Goal: Communication & Community: Answer question/provide support

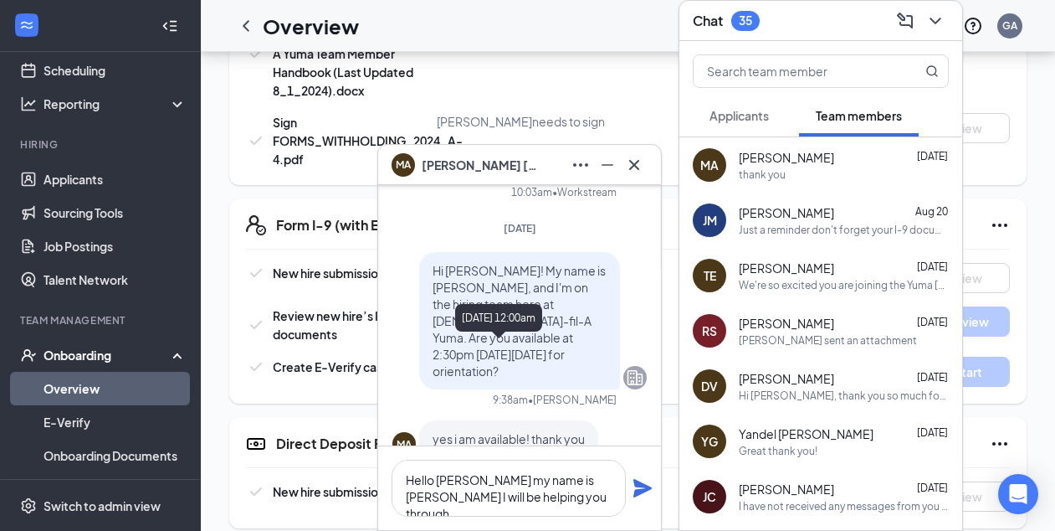
scroll to position [-1588, 0]
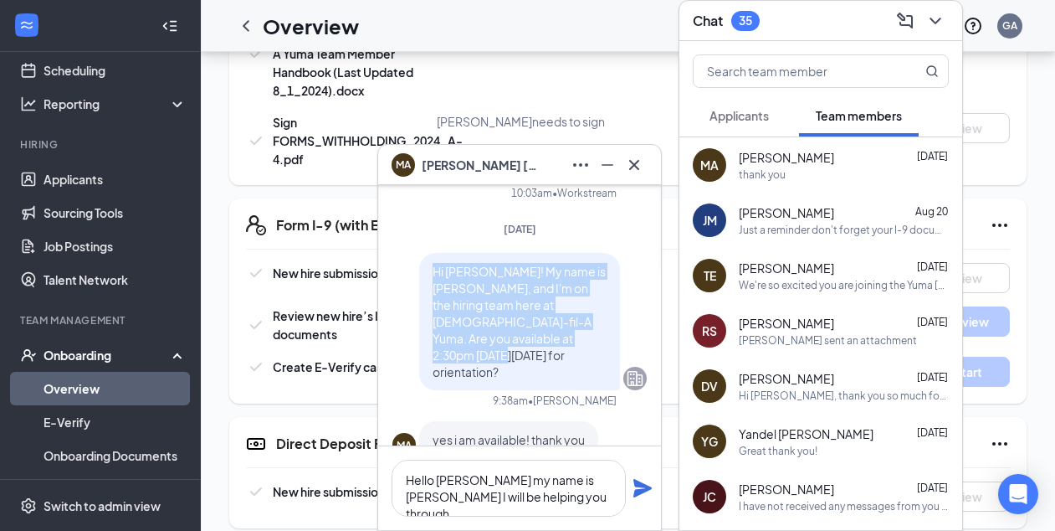
drag, startPoint x: 433, startPoint y: 255, endPoint x: 612, endPoint y: 321, distance: 190.9
click at [612, 322] on div "Hi [PERSON_NAME]! My name is [PERSON_NAME], and I'm on the hiring team here at …" at bounding box center [519, 321] width 201 height 137
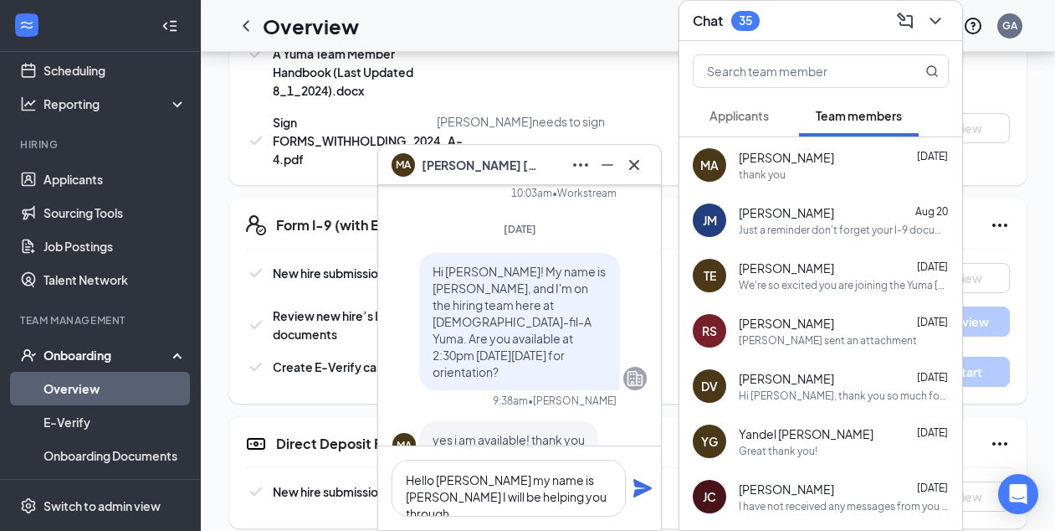
click at [406, 300] on div "Hi [PERSON_NAME]! My name is [PERSON_NAME], and I'm on the hiring team here at …" at bounding box center [520, 321] width 254 height 137
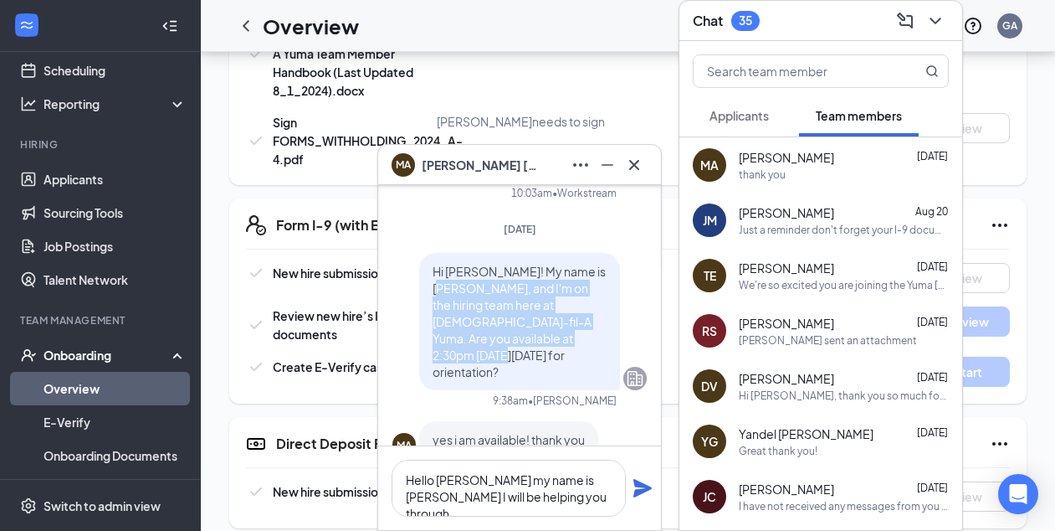
drag, startPoint x: 433, startPoint y: 272, endPoint x: 599, endPoint y: 322, distance: 174.0
click at [599, 322] on p "Hi [PERSON_NAME]! My name is [PERSON_NAME], and I'm on the hiring team here at …" at bounding box center [520, 321] width 174 height 117
copy span "and I'm on the hiring team here at [DEMOGRAPHIC_DATA]-fil-A Yuma. Are you avail…"
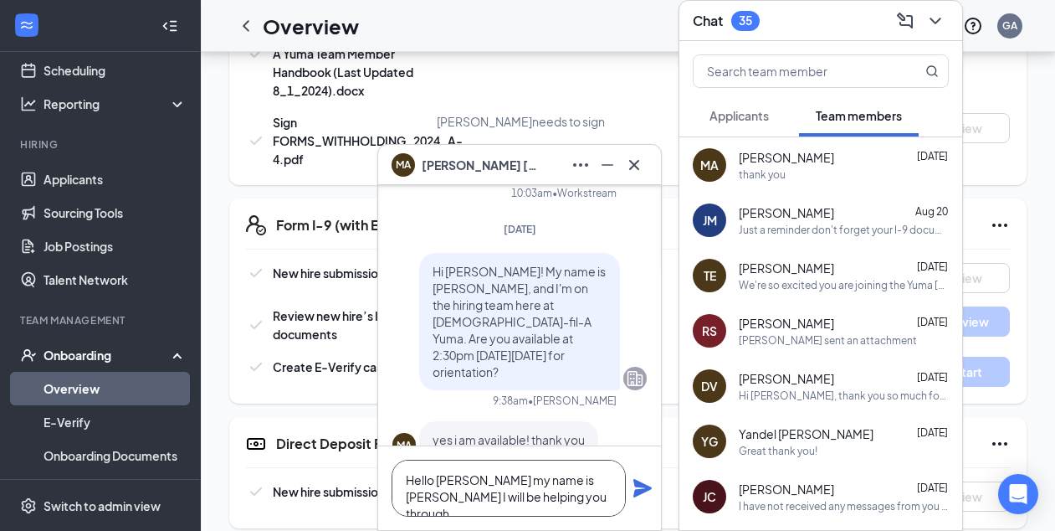
click at [577, 505] on textarea "Hello [PERSON_NAME] my name is [PERSON_NAME] I will be helping you through" at bounding box center [509, 487] width 234 height 57
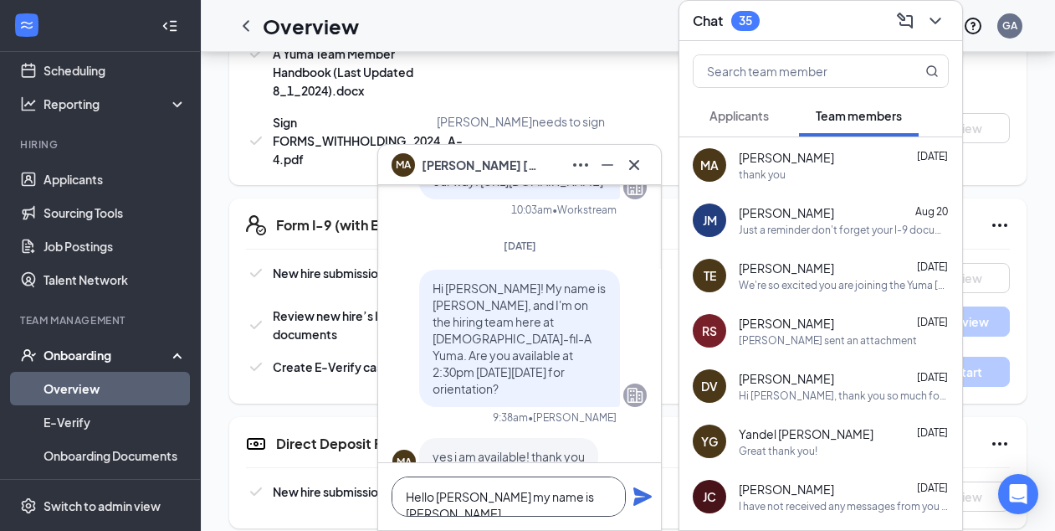
scroll to position [1, 0]
paste textarea "and I'm on the hiring team here at [DEMOGRAPHIC_DATA]-fil-A Yuma. Are you avail…"
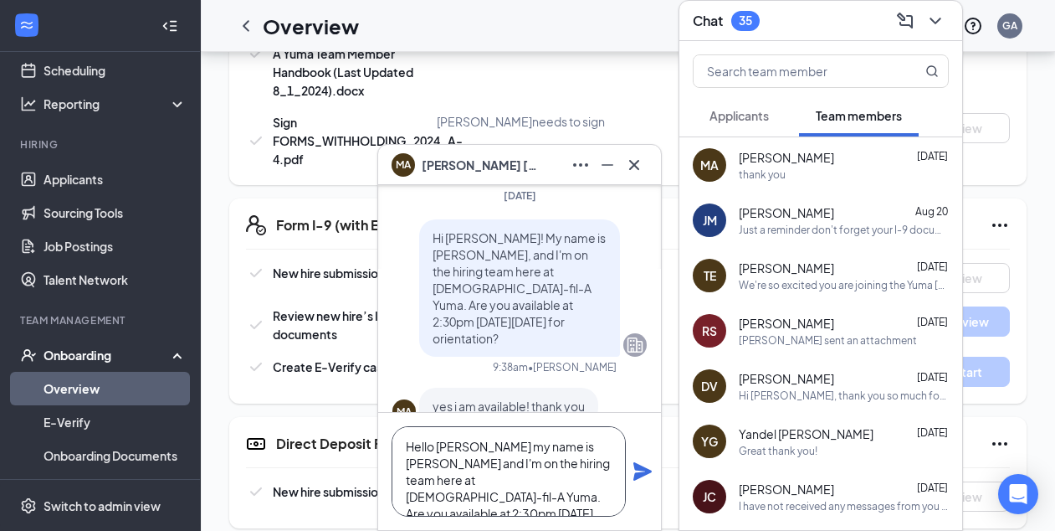
scroll to position [18, 0]
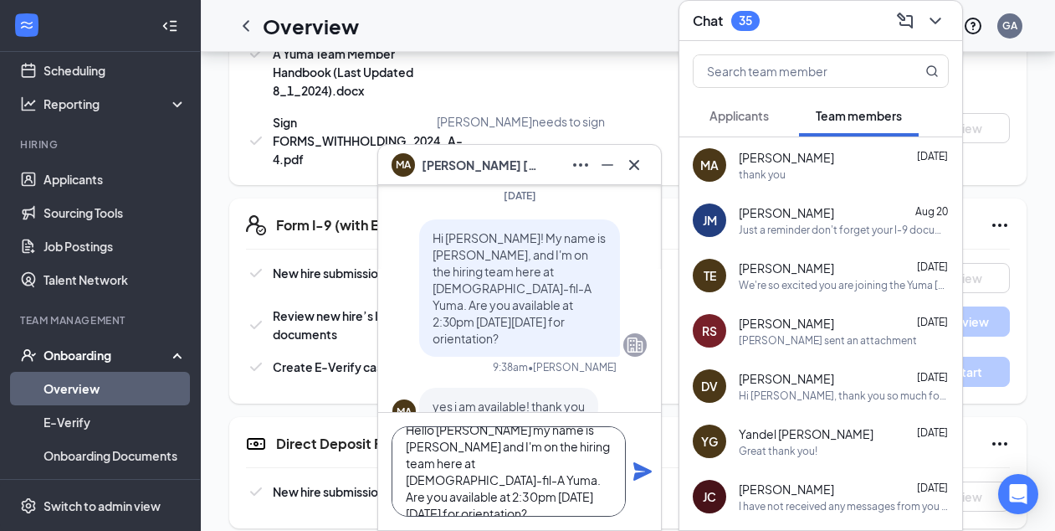
drag, startPoint x: 449, startPoint y: 481, endPoint x: 406, endPoint y: 478, distance: 43.6
click at [406, 478] on textarea "Hello [PERSON_NAME] my name is [PERSON_NAME] and I'm on the hiring team here at…" at bounding box center [509, 471] width 234 height 90
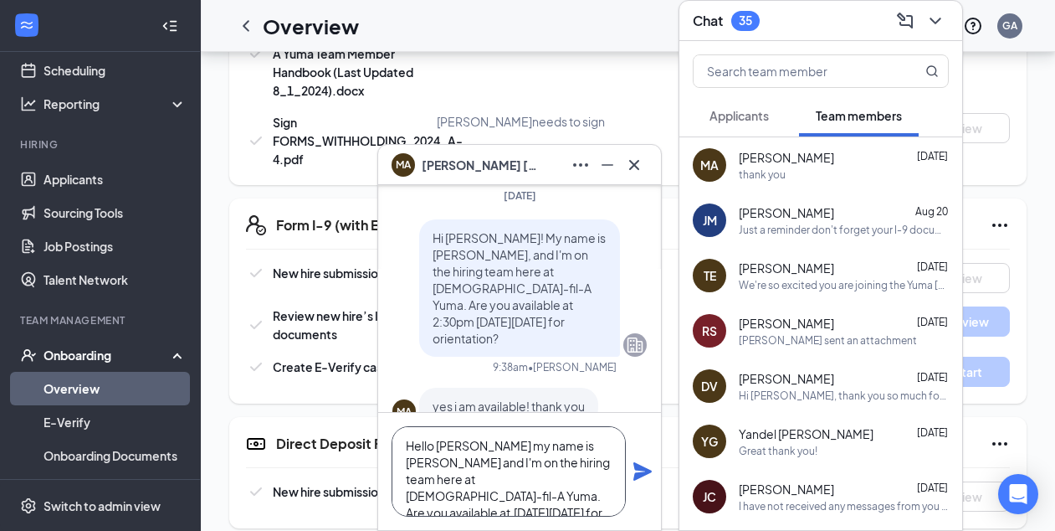
drag, startPoint x: 471, startPoint y: 497, endPoint x: 428, endPoint y: 495, distance: 43.6
click at [428, 495] on textarea "Hello [PERSON_NAME] my name is [PERSON_NAME] and I'm on the hiring team here at…" at bounding box center [509, 471] width 234 height 90
drag, startPoint x: 490, startPoint y: 496, endPoint x: 471, endPoint y: 496, distance: 19.2
click at [471, 496] on textarea "Hello [PERSON_NAME] my name is [PERSON_NAME] and I'm on the hiring team here at…" at bounding box center [509, 471] width 234 height 90
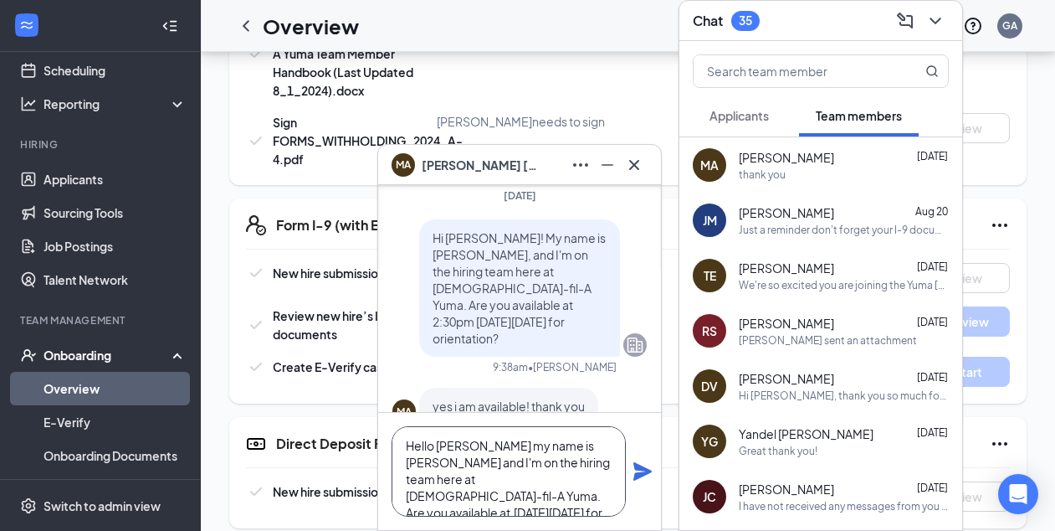
click at [613, 482] on textarea "Hello [PERSON_NAME] my name is [PERSON_NAME] and I'm on the hiring team here at…" at bounding box center [509, 471] width 234 height 90
click at [542, 495] on textarea "Hello [PERSON_NAME] my name is [PERSON_NAME] and I'm on the hiring team here at…" at bounding box center [509, 471] width 234 height 90
type textarea "Hello [PERSON_NAME] my name is [PERSON_NAME] and I'm on the hiring team here at…"
click at [645, 475] on icon "Plane" at bounding box center [643, 471] width 20 height 20
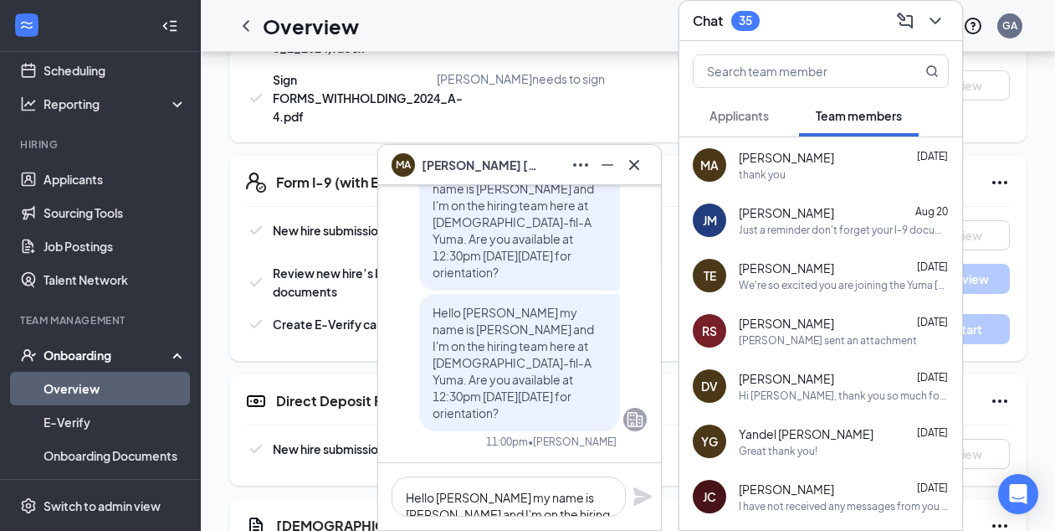
scroll to position [665, 0]
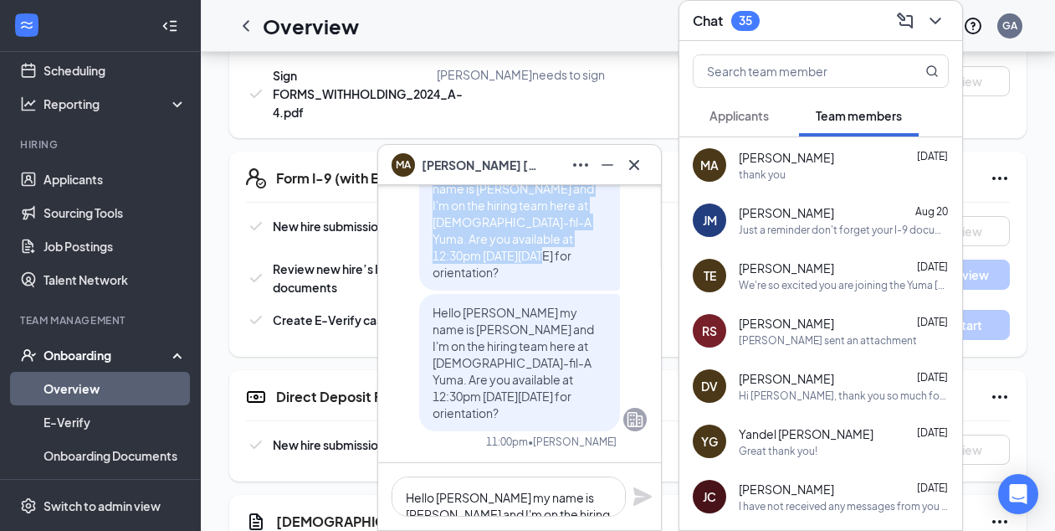
drag, startPoint x: 433, startPoint y: 238, endPoint x: 612, endPoint y: 312, distance: 194.0
click at [612, 290] on div "Hello [PERSON_NAME] my name is [PERSON_NAME] and I'm on the hiring team here at…" at bounding box center [519, 221] width 201 height 137
copy span "Hello [PERSON_NAME] my name is [PERSON_NAME] and I'm on the hiring team here at…"
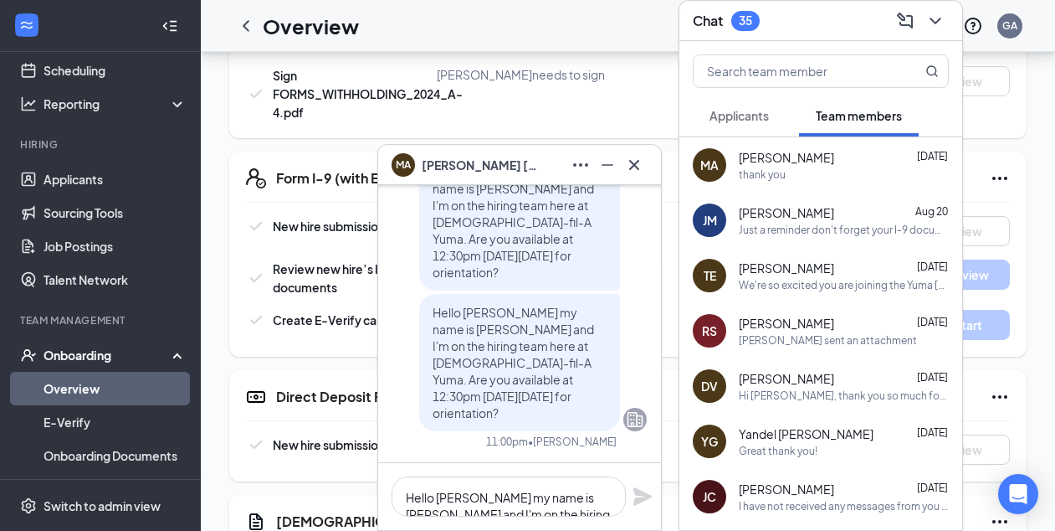
drag, startPoint x: 814, startPoint y: 205, endPoint x: 811, endPoint y: 228, distance: 23.7
click at [811, 228] on div "[DEMOGRAPHIC_DATA][PERSON_NAME] [DATE] Just a reminder don't forget your I-9 do…" at bounding box center [844, 220] width 210 height 33
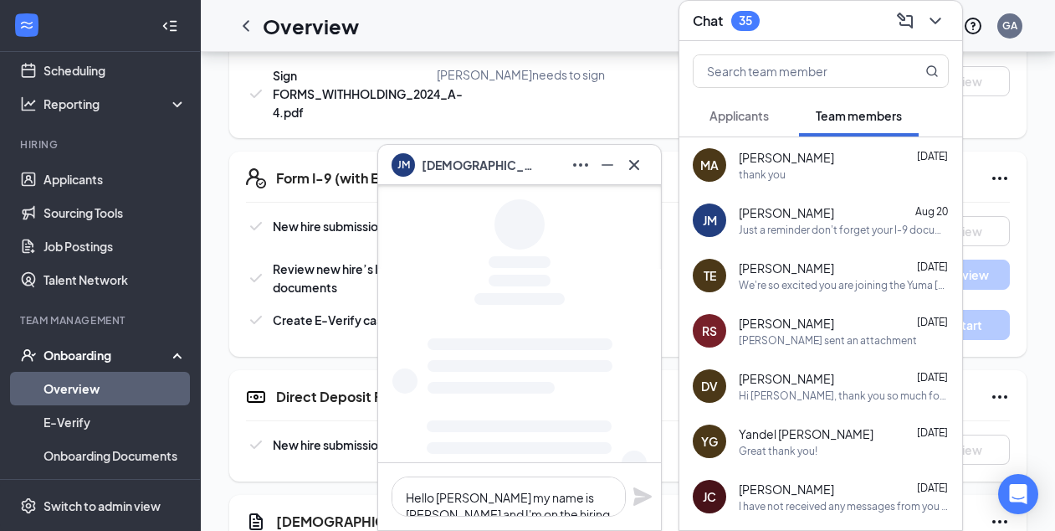
click at [810, 265] on span "[PERSON_NAME]" at bounding box center [786, 267] width 95 height 17
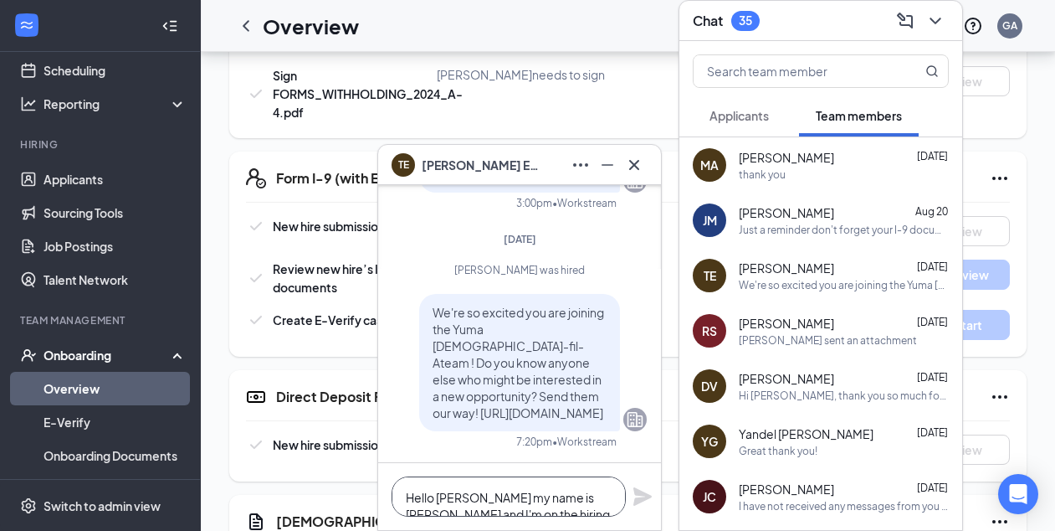
click at [472, 494] on textarea "Hello [PERSON_NAME] my name is [PERSON_NAME] and I'm on the hiring team here at…" at bounding box center [509, 496] width 234 height 40
paste textarea "Hello [PERSON_NAME] my name is [PERSON_NAME] and I'm on the hiring team here at…"
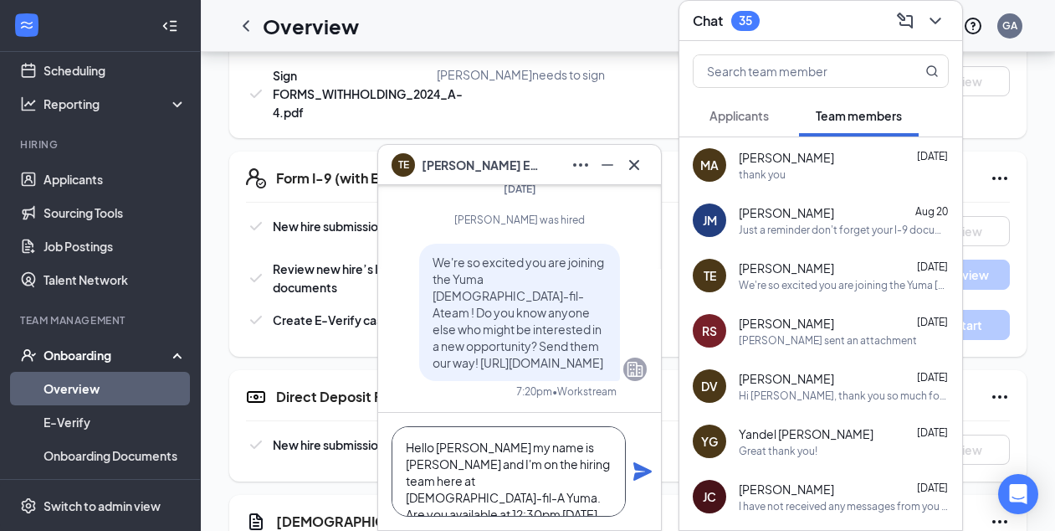
scroll to position [18, 0]
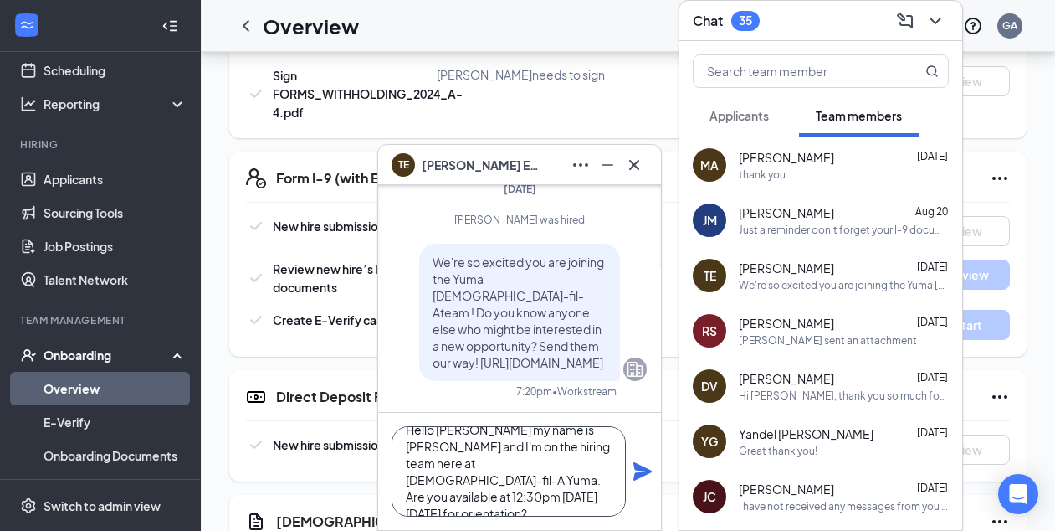
type textarea "Hello [PERSON_NAME] my name is [PERSON_NAME] and I'm on the hiring team here at…"
click at [646, 475] on icon "Plane" at bounding box center [643, 471] width 20 height 20
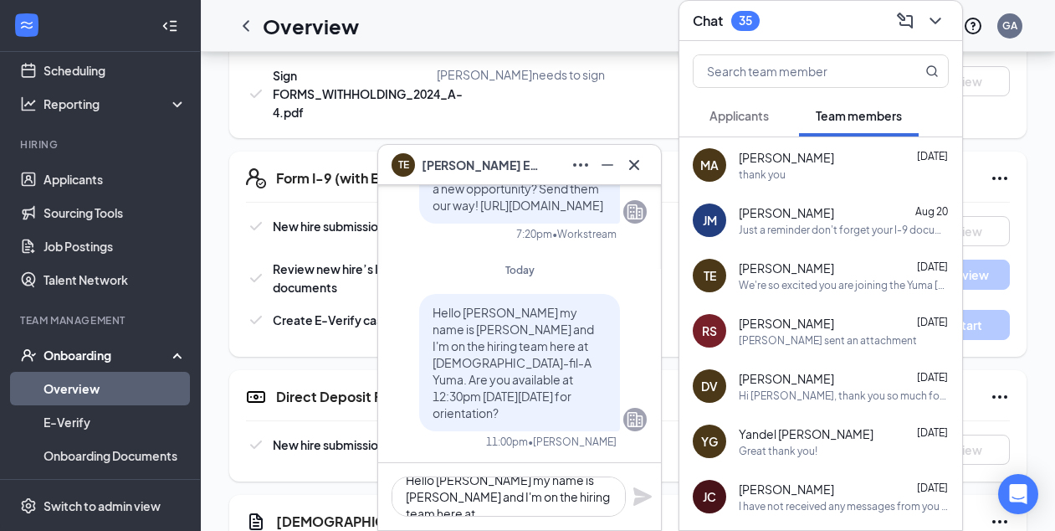
scroll to position [0, 0]
click at [867, 191] on div "MA [PERSON_NAME] [DATE] thank you" at bounding box center [821, 164] width 283 height 55
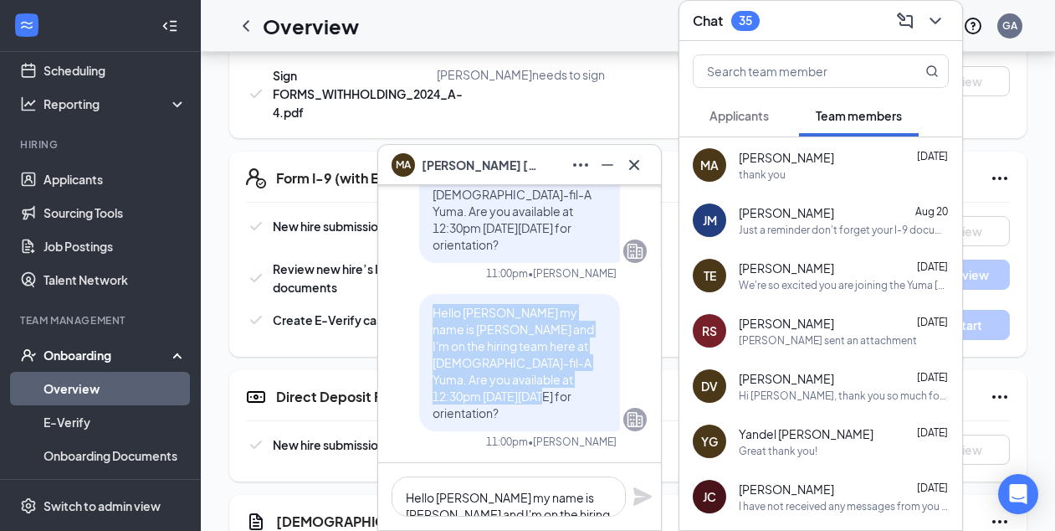
drag, startPoint x: 603, startPoint y: 415, endPoint x: 424, endPoint y: 345, distance: 191.6
click at [424, 345] on div "Hello [PERSON_NAME] my name is [PERSON_NAME] and I'm on the hiring team here at…" at bounding box center [519, 362] width 201 height 137
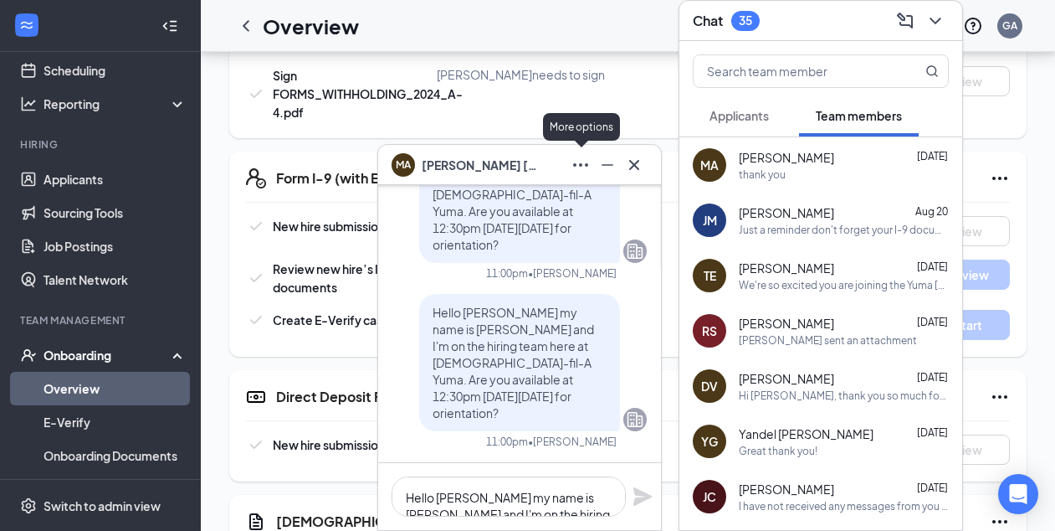
click at [583, 163] on icon "Ellipses" at bounding box center [581, 165] width 20 height 20
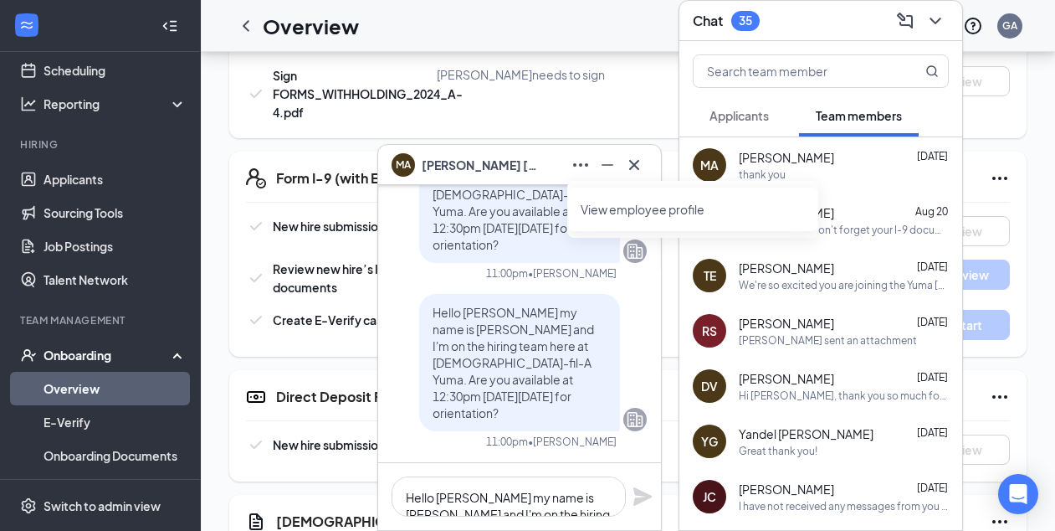
click at [566, 389] on span "Hello [PERSON_NAME] my name is [PERSON_NAME] and I'm on the hiring team here at…" at bounding box center [514, 362] width 162 height 115
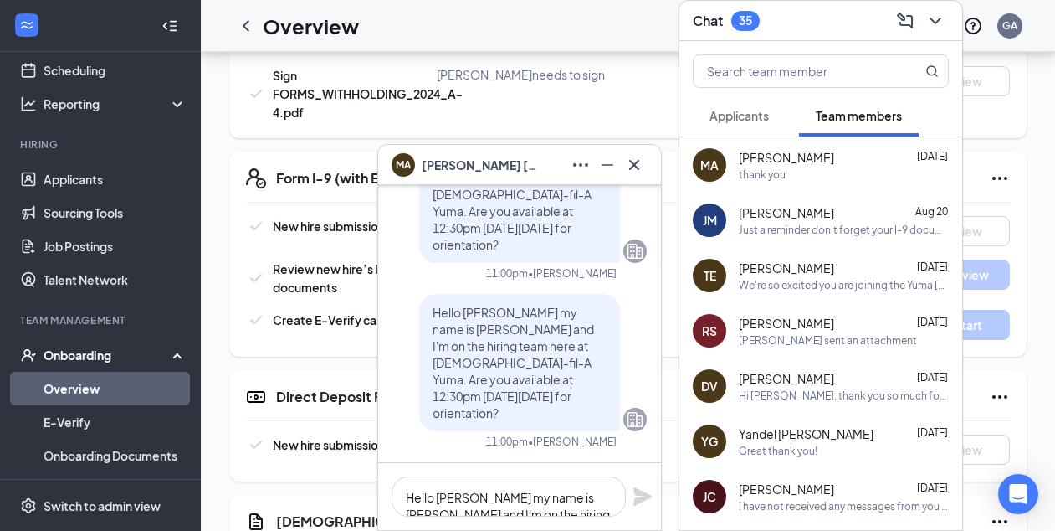
click at [624, 419] on div at bounding box center [635, 419] width 23 height 23
click at [613, 427] on div "Hello [PERSON_NAME] my name is [PERSON_NAME] and I'm on the hiring team here at…" at bounding box center [519, 362] width 201 height 137
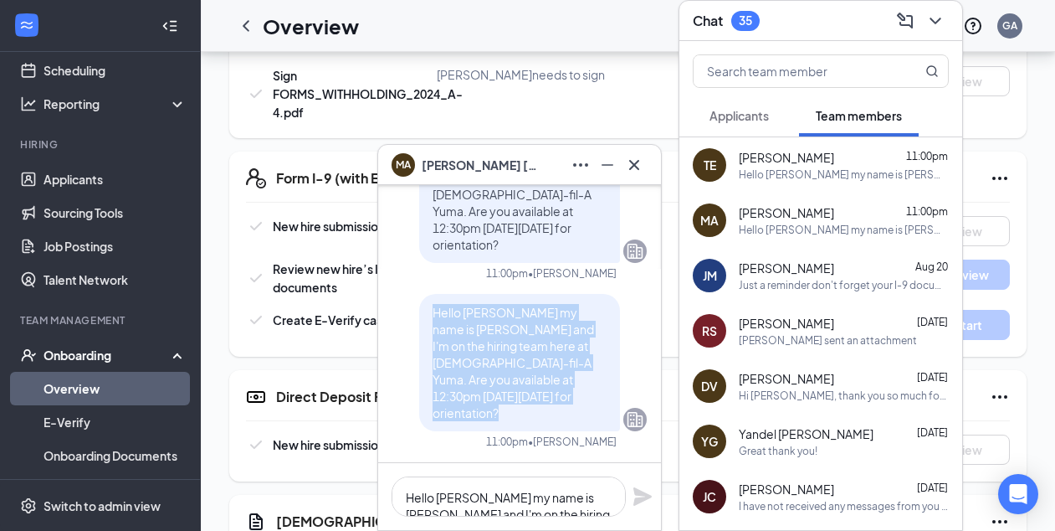
click at [613, 427] on div "Hello [PERSON_NAME] my name is [PERSON_NAME] and I'm on the hiring team here at…" at bounding box center [519, 362] width 201 height 137
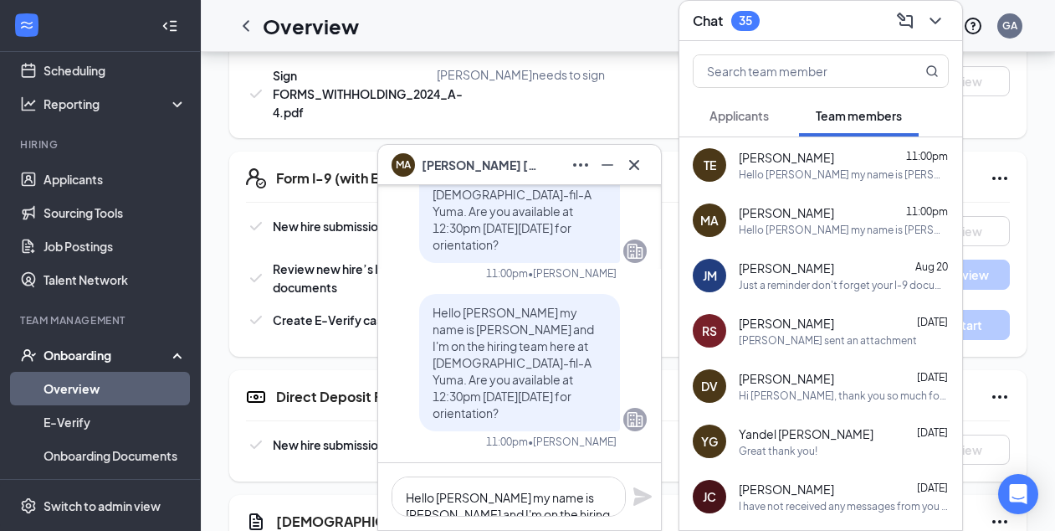
click at [613, 427] on div "Hello [PERSON_NAME] my name is [PERSON_NAME] and I'm on the hiring team here at…" at bounding box center [519, 362] width 201 height 137
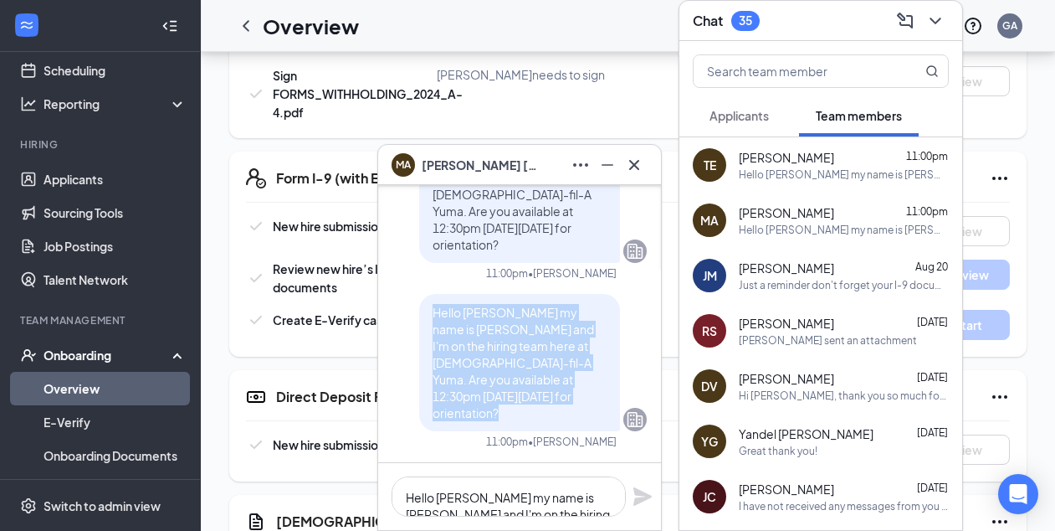
click at [613, 427] on div "Hello [PERSON_NAME] my name is [PERSON_NAME] and I'm on the hiring team here at…" at bounding box center [519, 362] width 201 height 137
click at [614, 168] on icon "Minimize" at bounding box center [608, 165] width 20 height 20
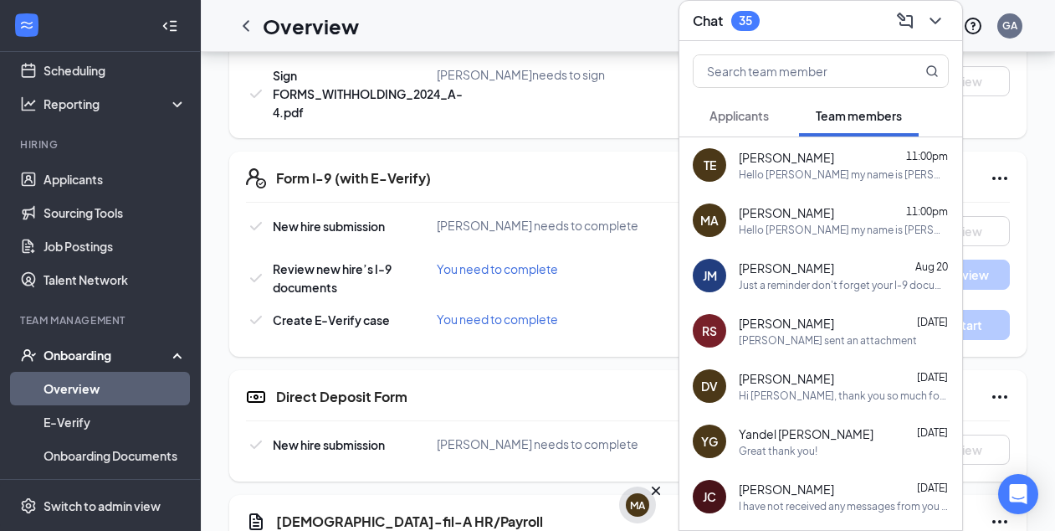
click at [639, 506] on div "MA" at bounding box center [637, 505] width 15 height 14
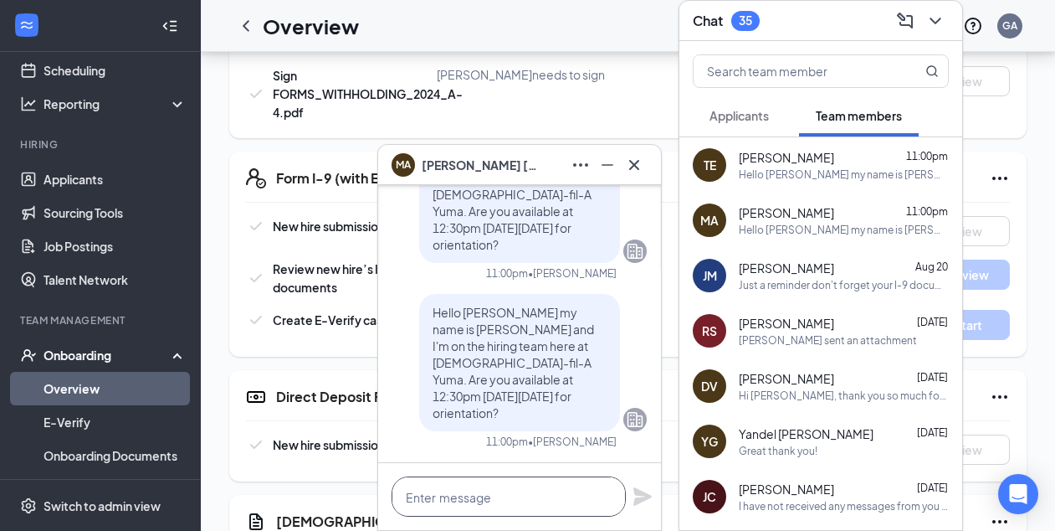
click at [498, 485] on textarea at bounding box center [509, 496] width 234 height 40
type textarea "m"
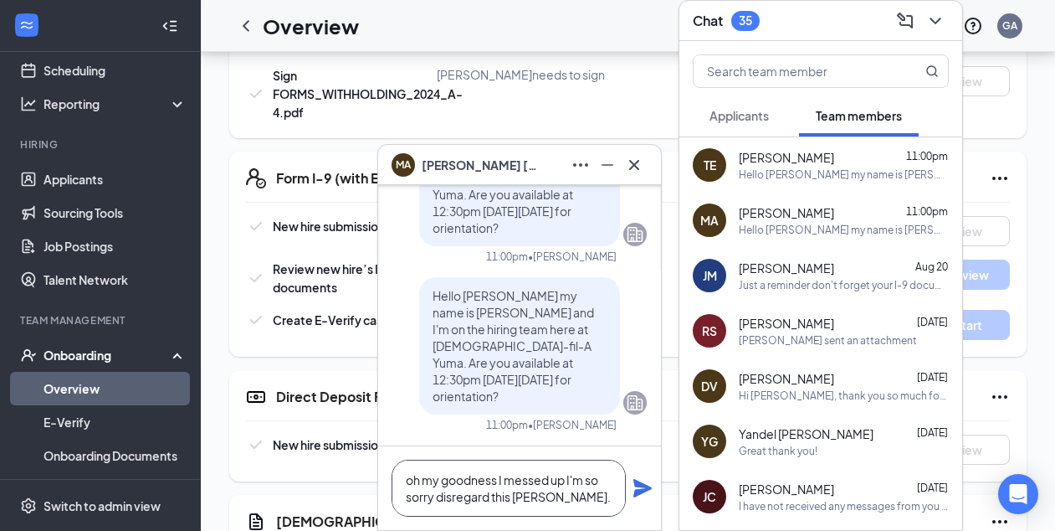
type textarea "oh my goodness I messed up I'm so sorry disregard this [PERSON_NAME]."
click at [644, 496] on icon "Plane" at bounding box center [643, 488] width 20 height 20
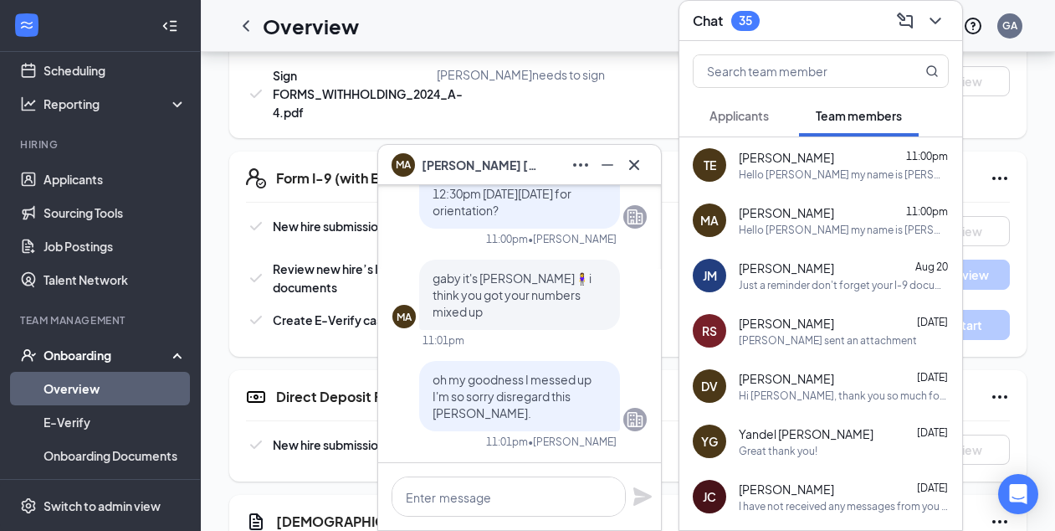
scroll to position [0, 0]
click at [514, 506] on textarea at bounding box center [509, 496] width 234 height 40
click at [411, 496] on textarea "im so sorry I did I apologize!" at bounding box center [509, 496] width 234 height 40
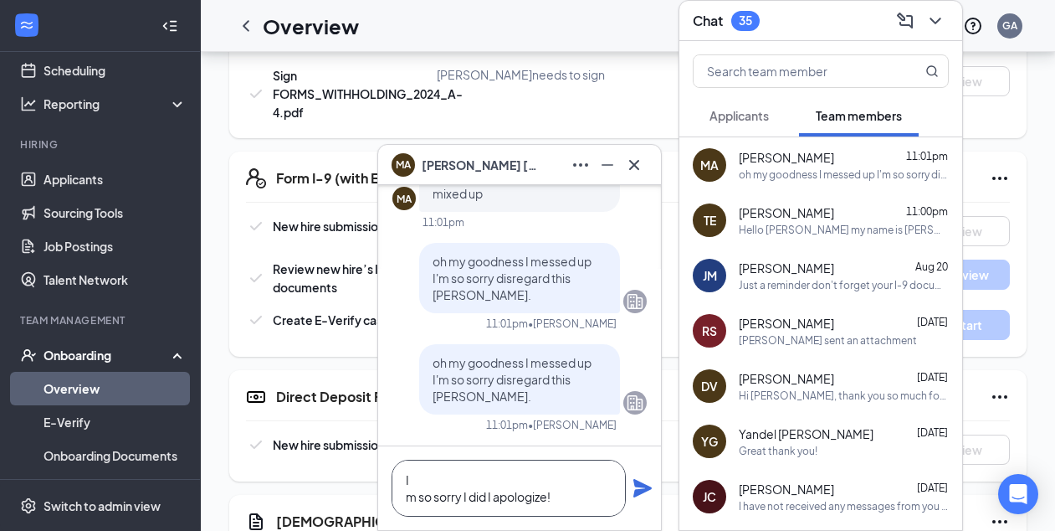
click at [574, 498] on textarea "I m so sorry I did I apologize!" at bounding box center [509, 487] width 234 height 57
click at [405, 496] on textarea "I m so sorry I did I apologize!" at bounding box center [509, 487] width 234 height 57
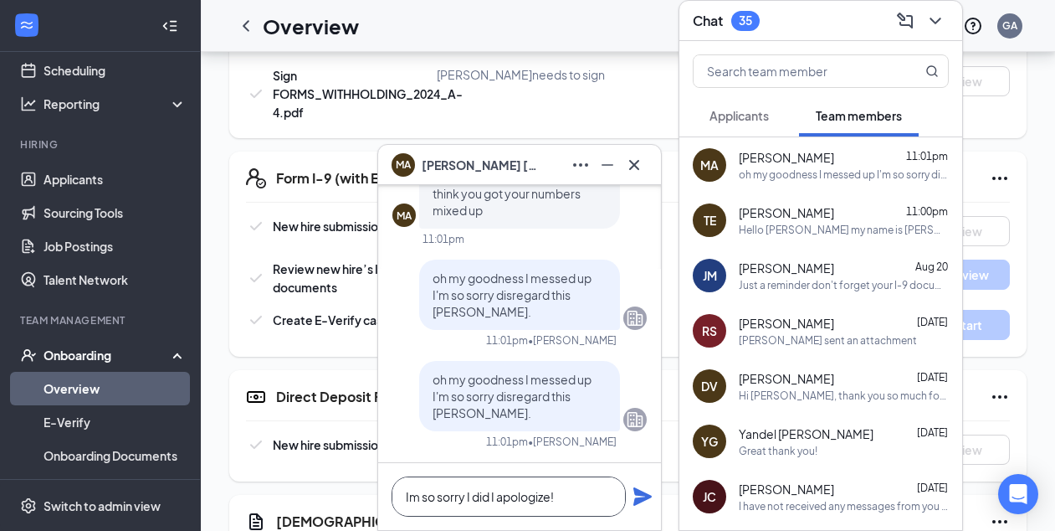
click at [600, 500] on textarea "Im so sorry I did I apologize!" at bounding box center [509, 496] width 234 height 40
type textarea "Im so sorry I did I apologize!"
click at [645, 500] on icon "Plane" at bounding box center [643, 496] width 18 height 18
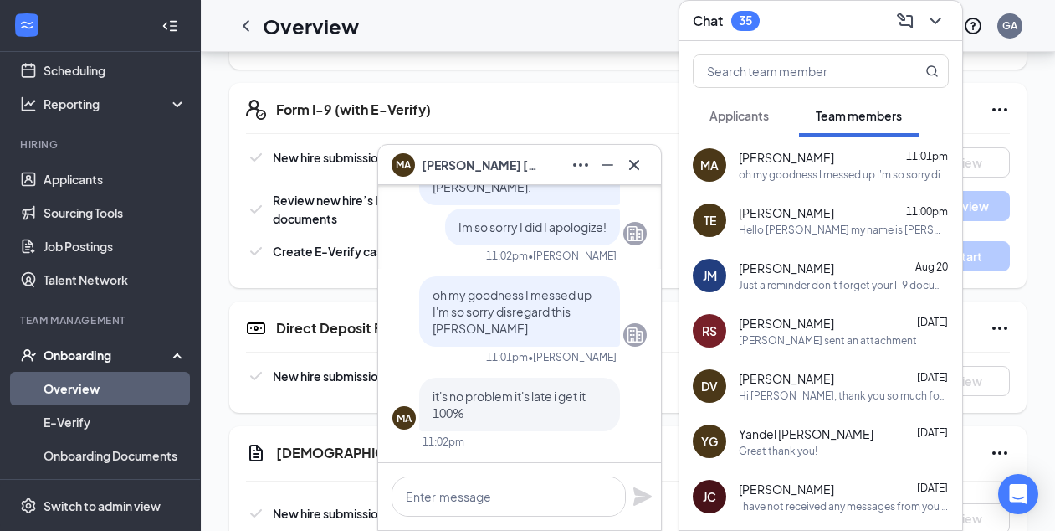
scroll to position [738, 0]
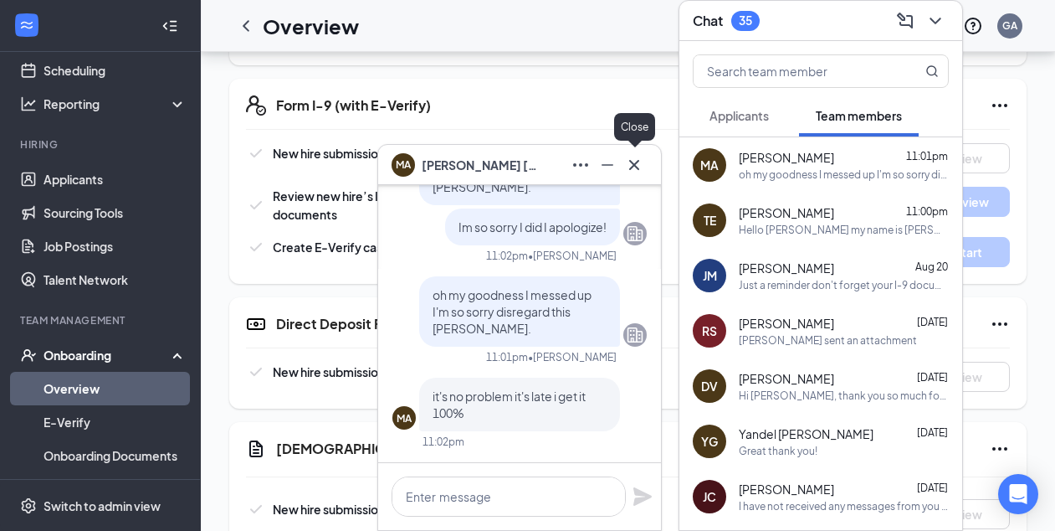
click at [632, 172] on icon "Cross" at bounding box center [634, 165] width 20 height 20
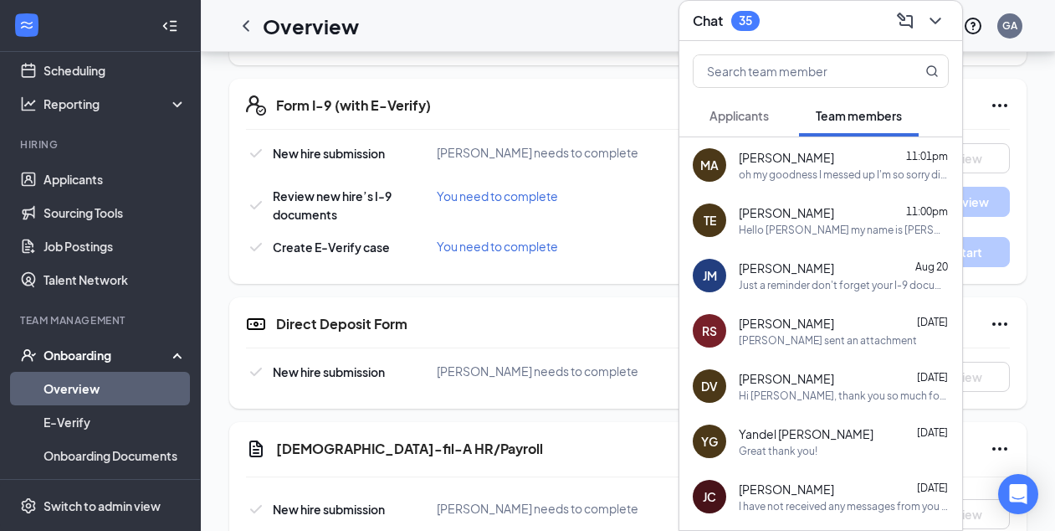
click at [602, 297] on div "Direct Deposit Form New hire submission [PERSON_NAME] needs to complete View" at bounding box center [628, 352] width 798 height 111
click at [935, 19] on icon "ChevronDown" at bounding box center [936, 21] width 20 height 20
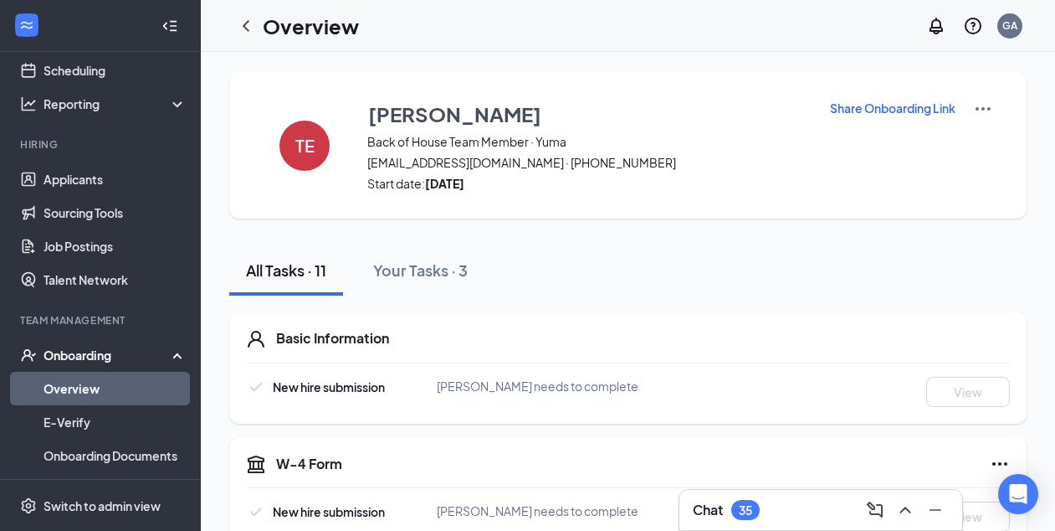
scroll to position [0, 0]
click at [908, 509] on icon "ChevronUp" at bounding box center [905, 509] width 11 height 7
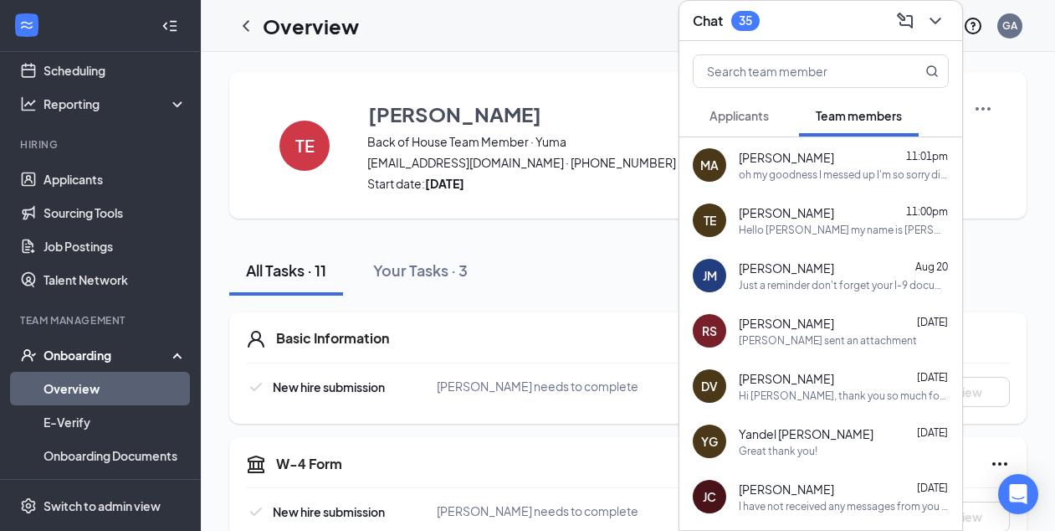
click at [816, 239] on div "[PERSON_NAME] 11:00pm Hello [PERSON_NAME] my name is [PERSON_NAME] and I'm on t…" at bounding box center [821, 219] width 283 height 55
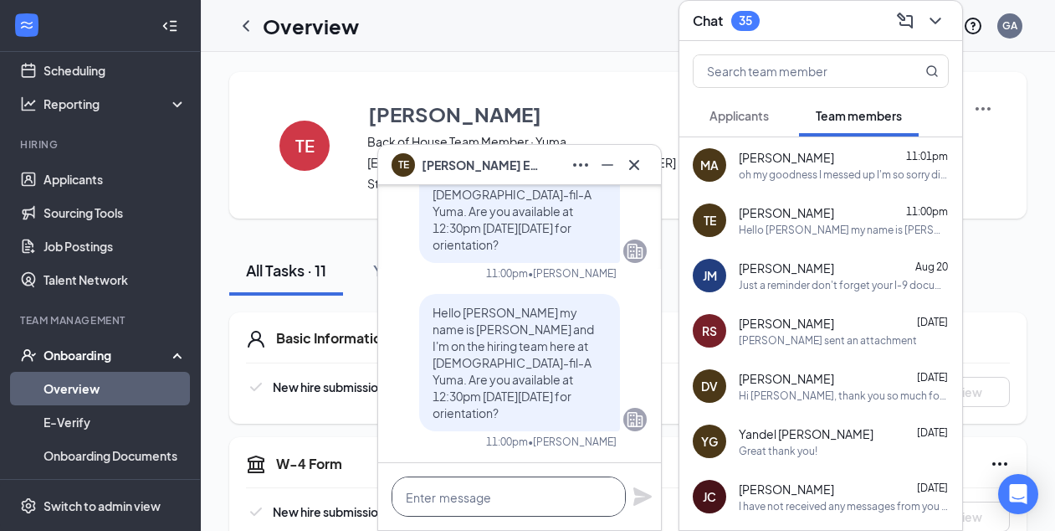
click at [524, 494] on textarea at bounding box center [509, 496] width 234 height 40
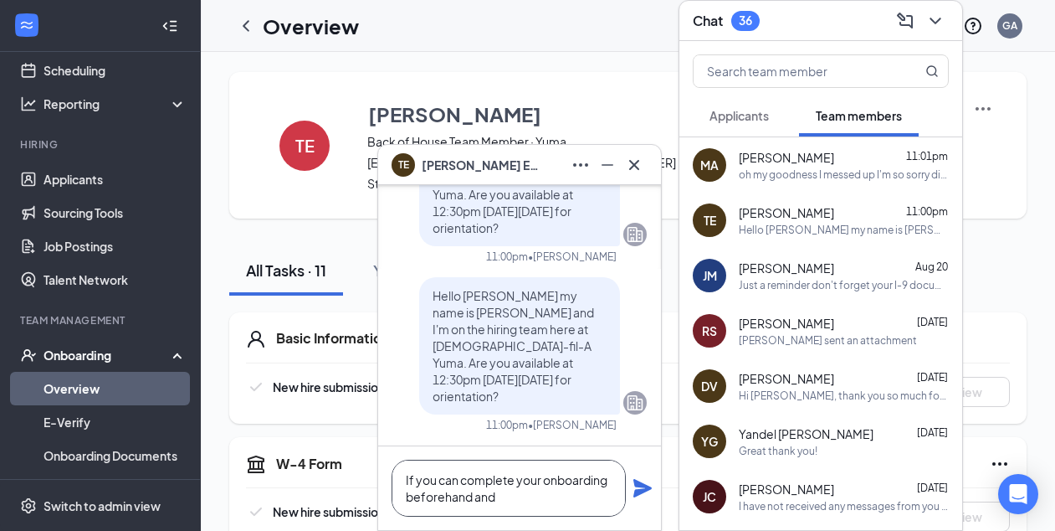
type textarea "If you can complete your onboarding beforehand and"
click at [848, 172] on div "oh my goodness I messed up I'm so sorry disregard this [PERSON_NAME]." at bounding box center [844, 174] width 210 height 14
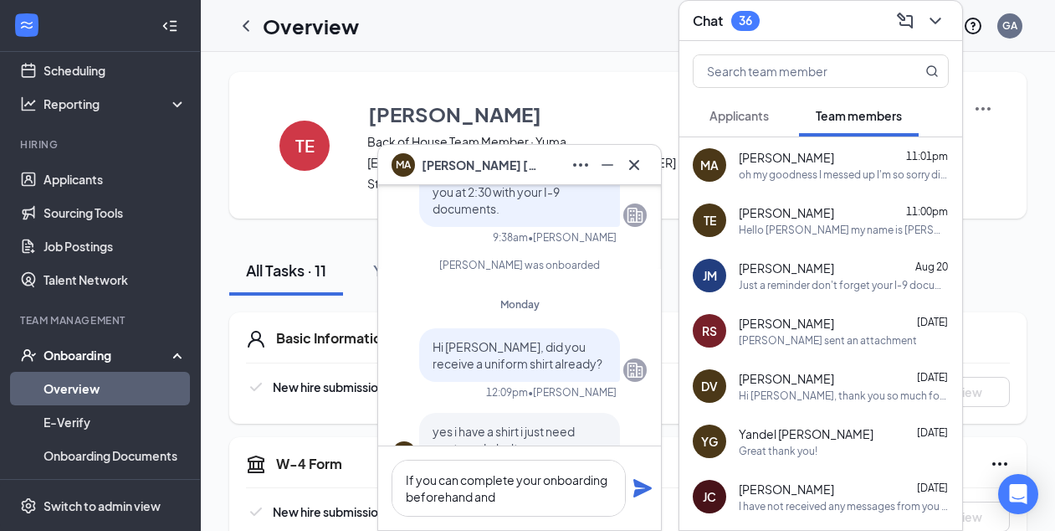
scroll to position [-1327, 0]
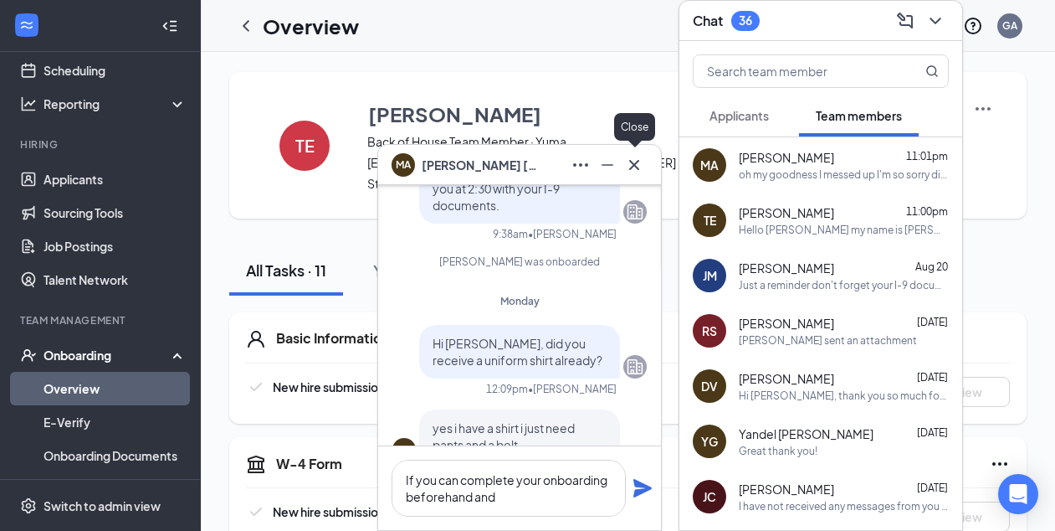
click at [637, 166] on icon "Cross" at bounding box center [634, 165] width 20 height 20
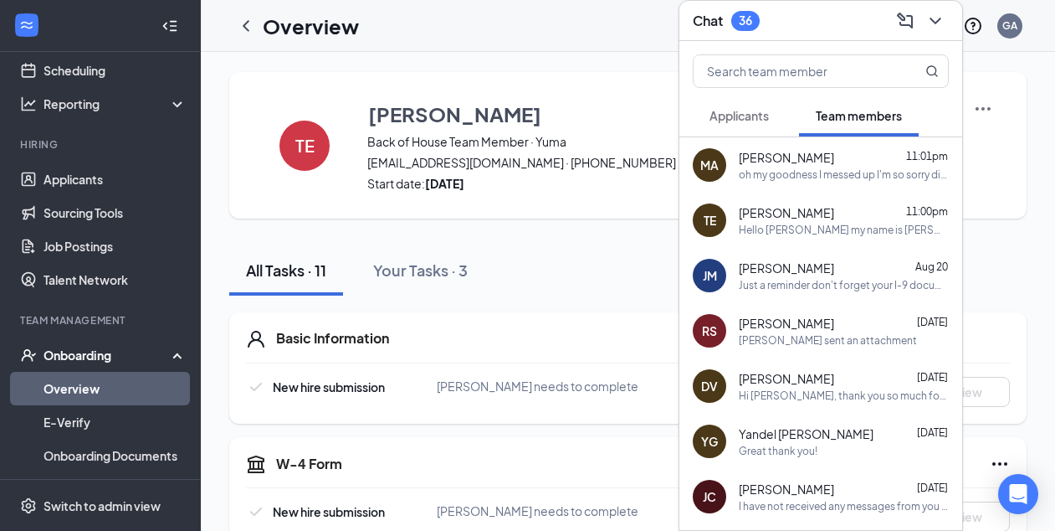
click at [825, 234] on div "Hello [PERSON_NAME] my name is [PERSON_NAME] and I'm on the hiring team here at…" at bounding box center [844, 230] width 210 height 14
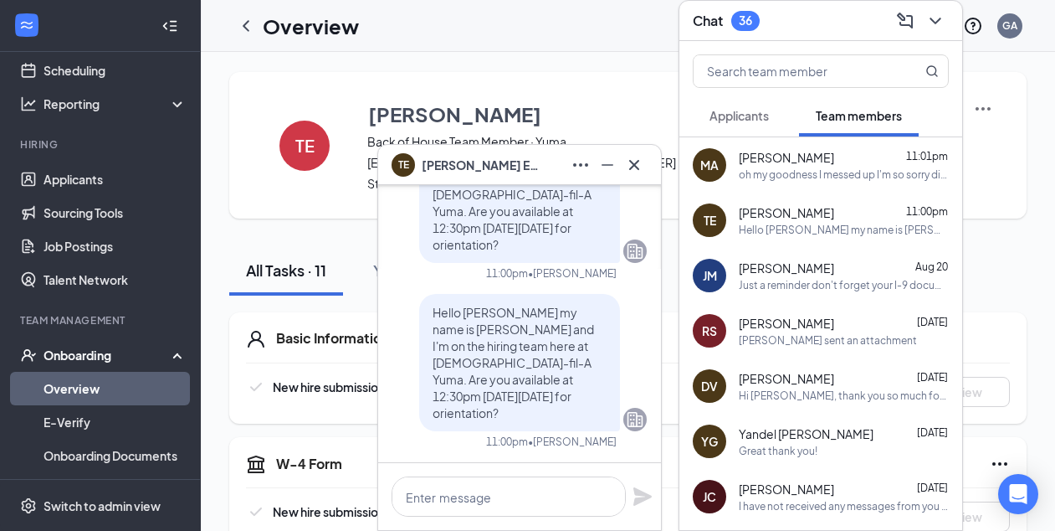
click at [803, 157] on span "[PERSON_NAME]" at bounding box center [786, 157] width 95 height 17
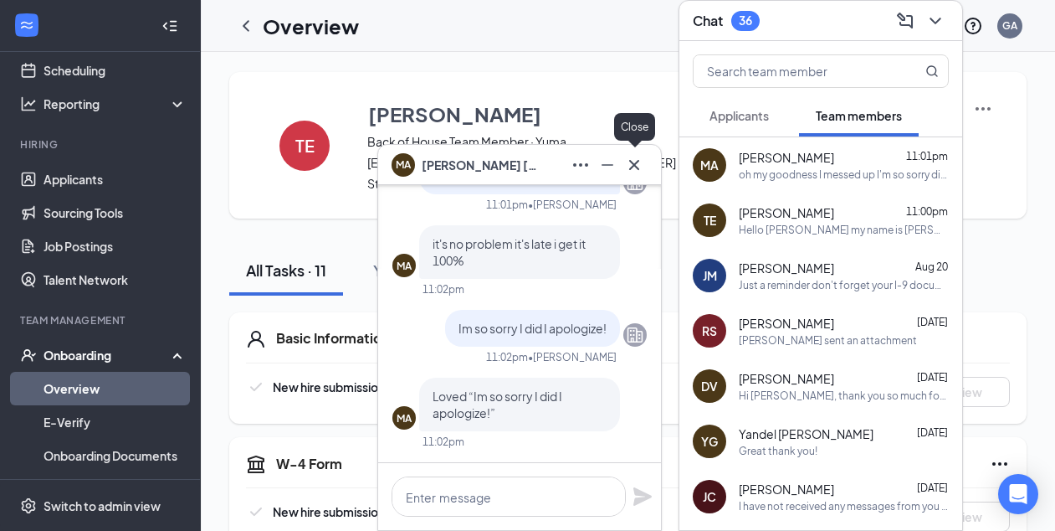
click at [638, 172] on icon "Cross" at bounding box center [634, 165] width 20 height 20
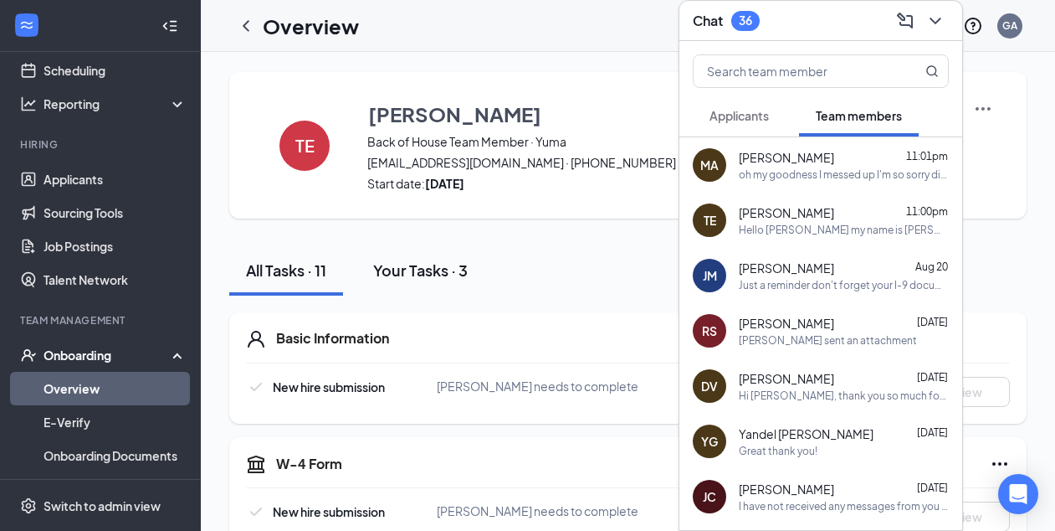
click at [436, 249] on button "Your Tasks · 3" at bounding box center [421, 270] width 128 height 50
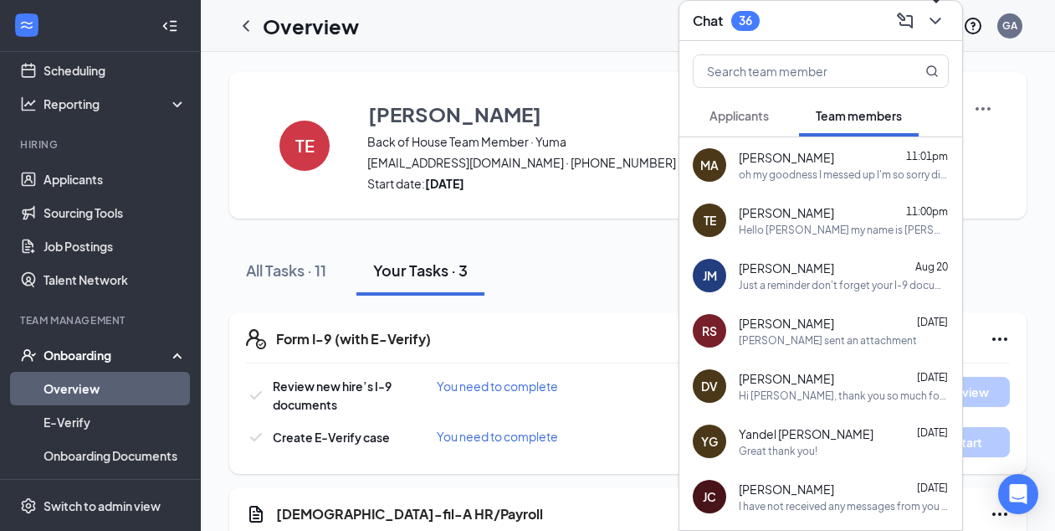
click at [942, 16] on icon "ChevronDown" at bounding box center [936, 21] width 20 height 20
